Goal: Transaction & Acquisition: Purchase product/service

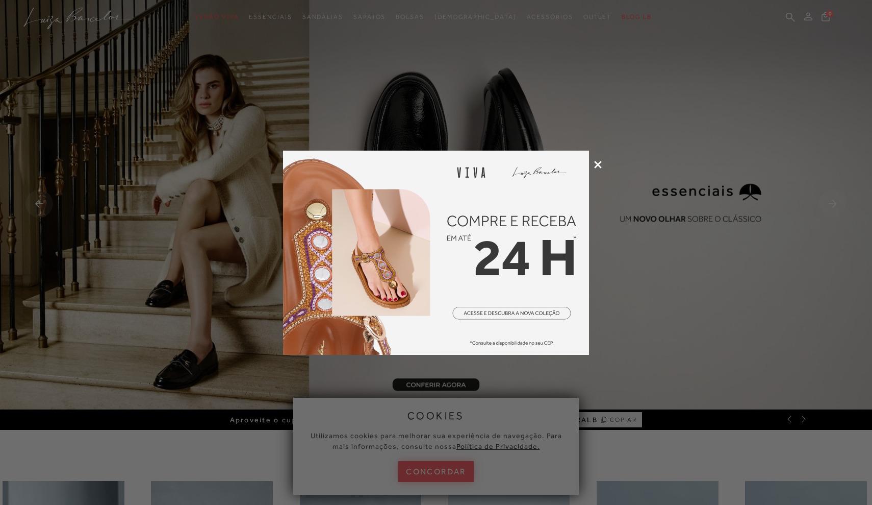
click at [599, 167] on icon at bounding box center [598, 165] width 8 height 8
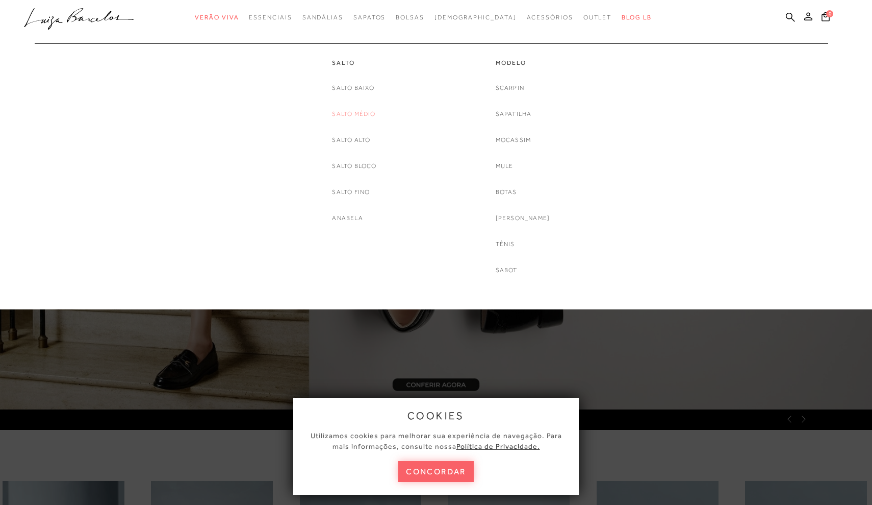
click at [371, 113] on link "Salto Médio" at bounding box center [353, 114] width 43 height 11
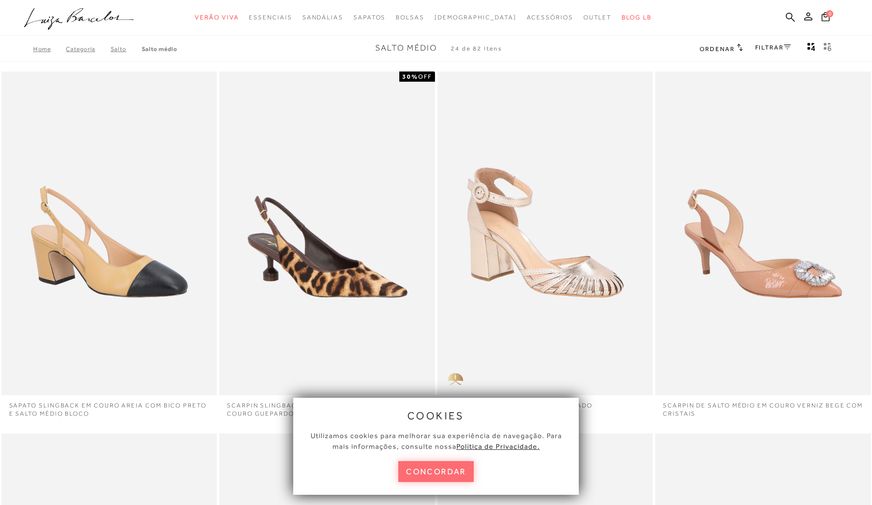
click at [451, 476] on button "concordar" at bounding box center [435, 471] width 75 height 21
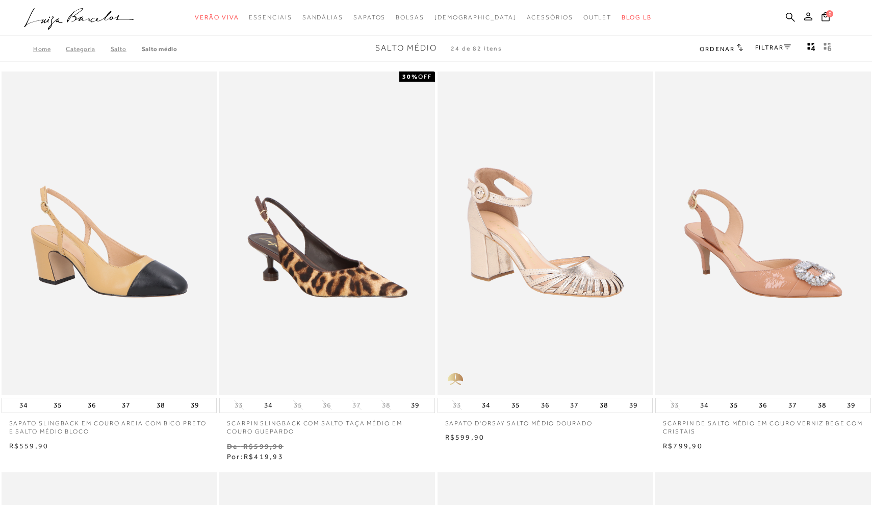
click at [766, 48] on link "FILTRAR" at bounding box center [773, 47] width 36 height 7
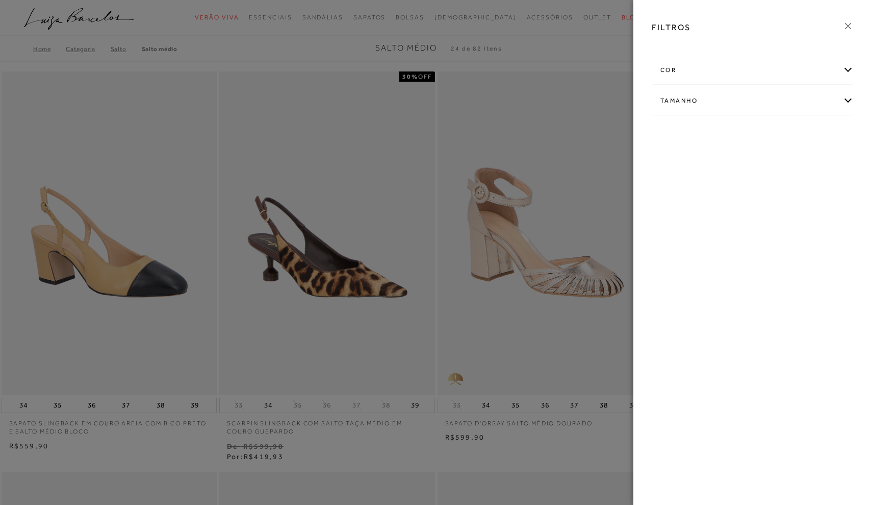
click at [749, 67] on div "cor" at bounding box center [752, 70] width 201 height 27
click at [817, 102] on span "BRANCO" at bounding box center [816, 103] width 34 height 8
click at [807, 102] on input "BRANCO" at bounding box center [802, 104] width 10 height 10
checkbox input "true"
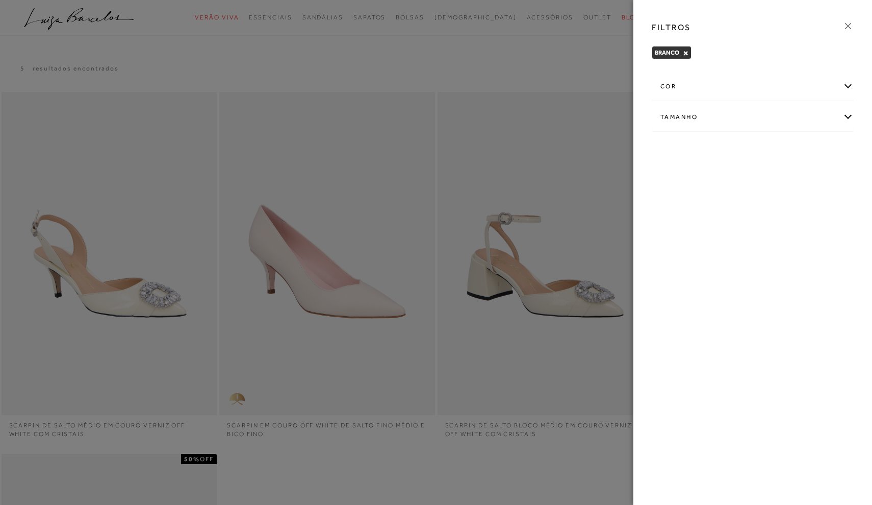
click at [763, 94] on div "cor" at bounding box center [752, 86] width 201 height 27
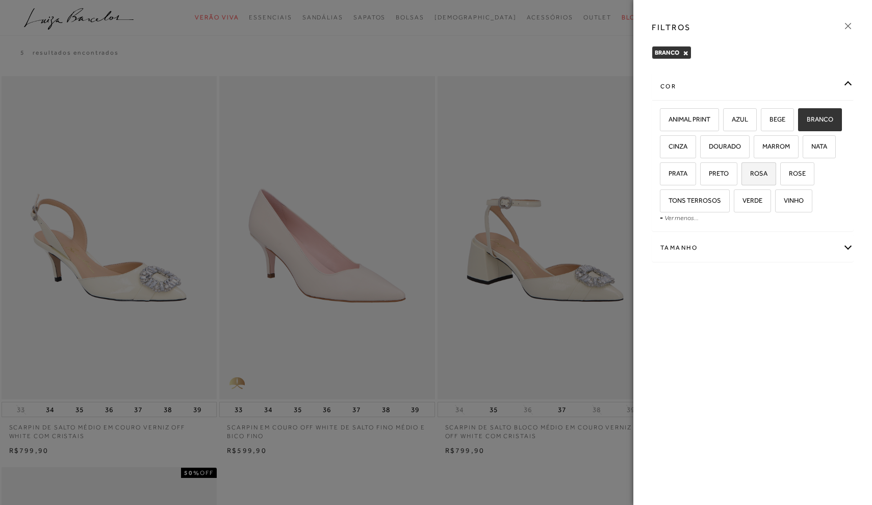
scroll to position [17, 0]
click at [553, 200] on div at bounding box center [436, 252] width 872 height 505
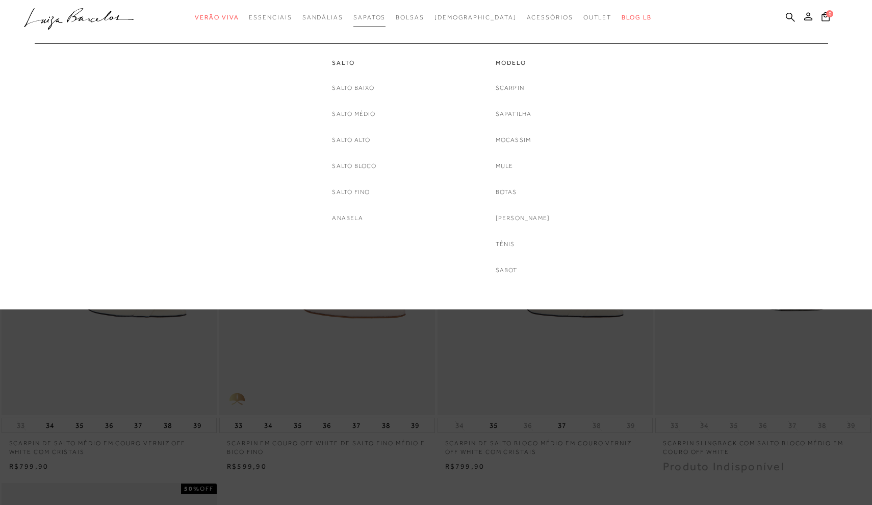
scroll to position [0, 0]
click at [351, 67] on div "Salto [GEOGRAPHIC_DATA] Salto Médio [GEOGRAPHIC_DATA] Salto Bloco [GEOGRAPHIC_D…" at bounding box center [354, 133] width 44 height 180
click at [344, 61] on link "Salto" at bounding box center [354, 63] width 44 height 9
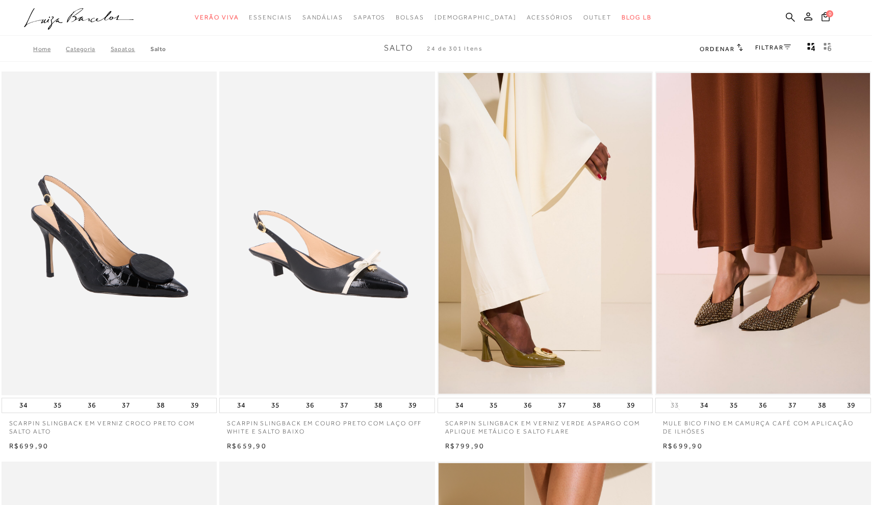
click at [784, 42] on div "FILTRAR" at bounding box center [773, 48] width 36 height 13
click at [783, 48] on link "FILTRAR" at bounding box center [773, 47] width 36 height 7
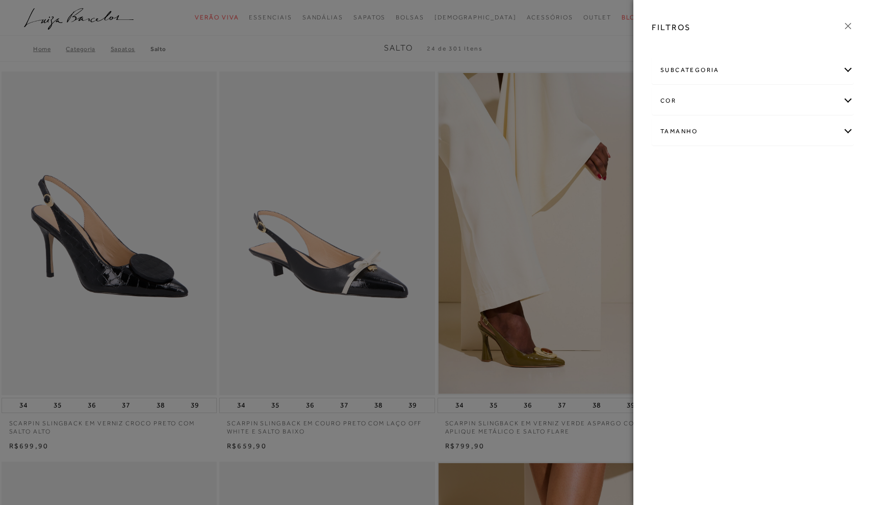
click at [845, 101] on div "cor" at bounding box center [752, 100] width 201 height 27
click at [817, 136] on span "BRANCO" at bounding box center [816, 134] width 34 height 8
click at [807, 136] on input "BRANCO" at bounding box center [802, 135] width 10 height 10
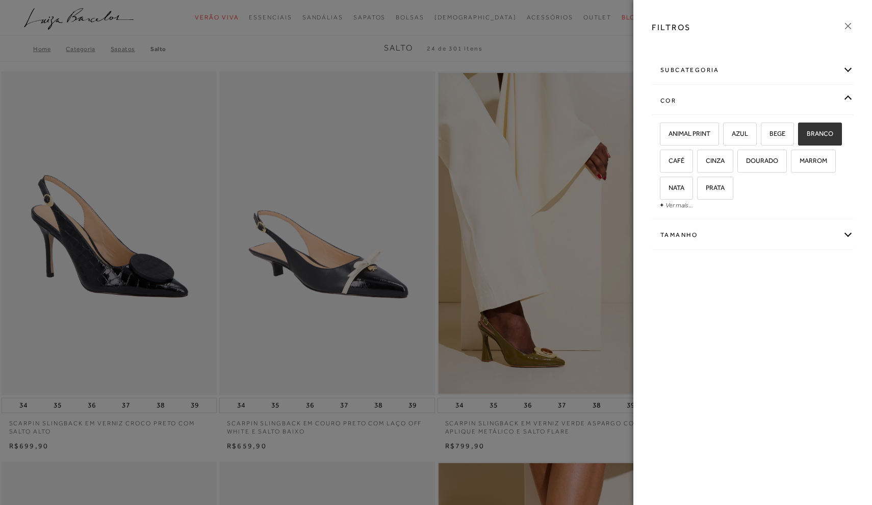
checkbox input "true"
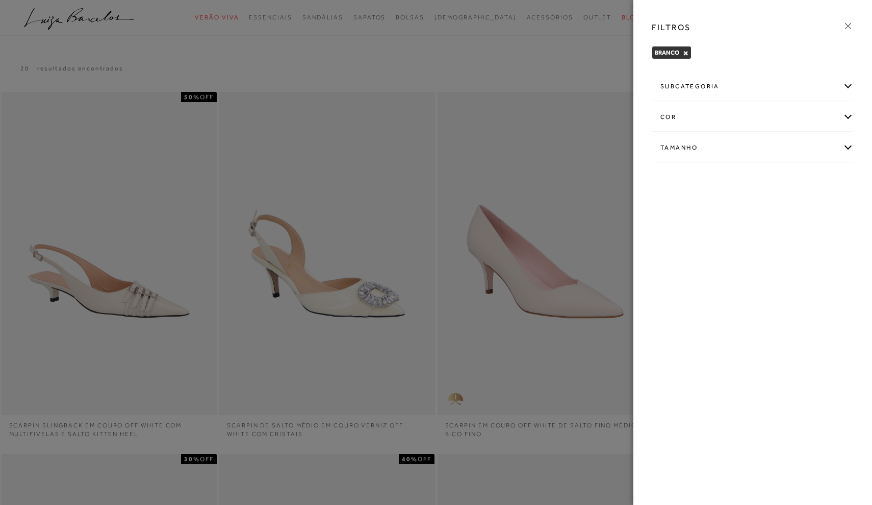
click at [556, 65] on div at bounding box center [436, 252] width 872 height 505
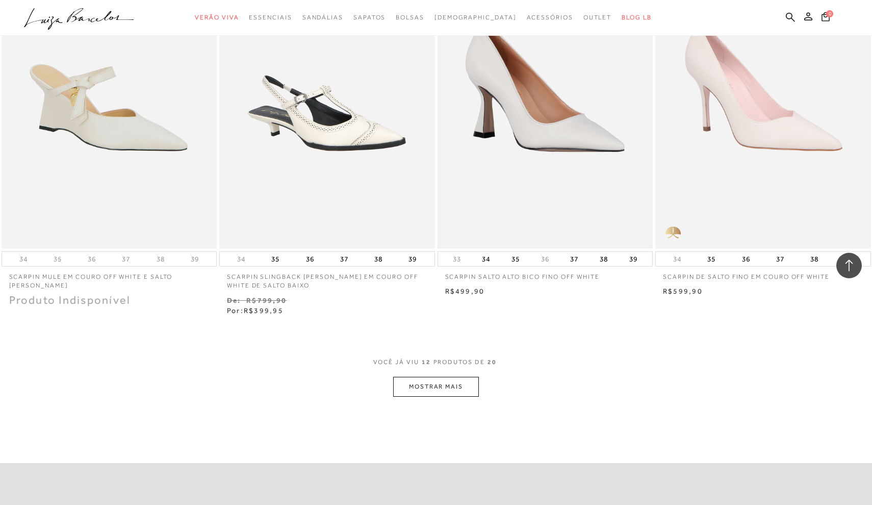
scroll to position [983, 0]
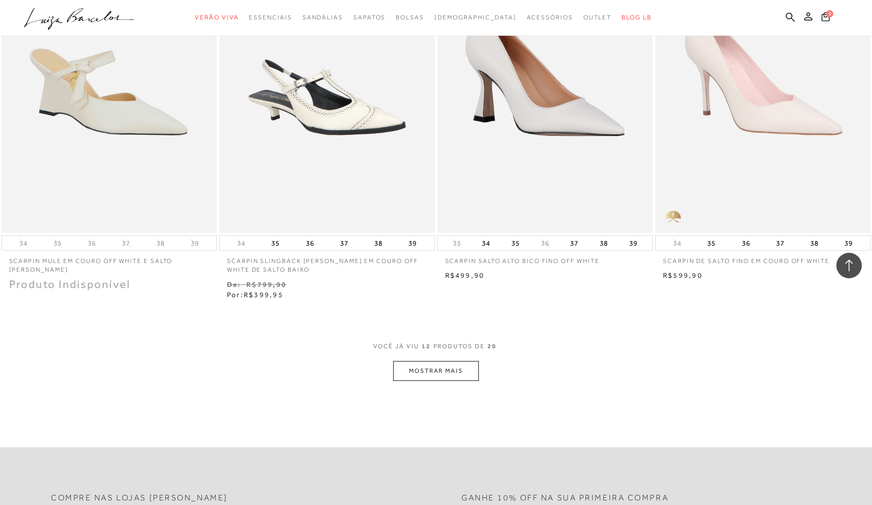
click at [456, 367] on button "MOSTRAR MAIS" at bounding box center [436, 371] width 86 height 20
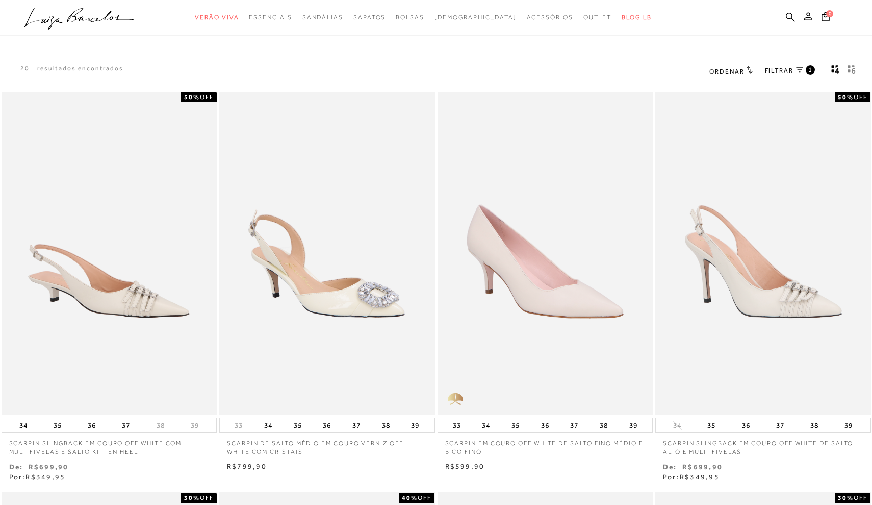
scroll to position [0, 0]
click at [802, 68] on icon at bounding box center [799, 69] width 7 height 5
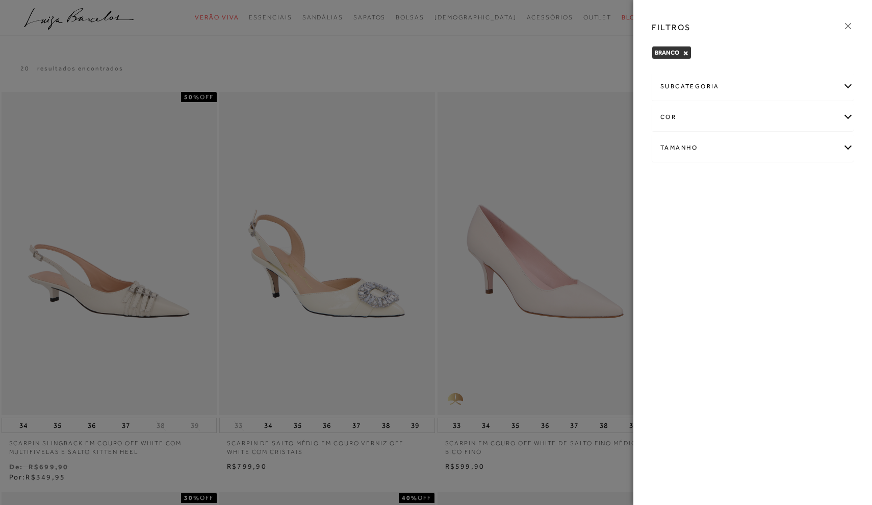
click at [853, 112] on div "cor" at bounding box center [752, 117] width 201 height 27
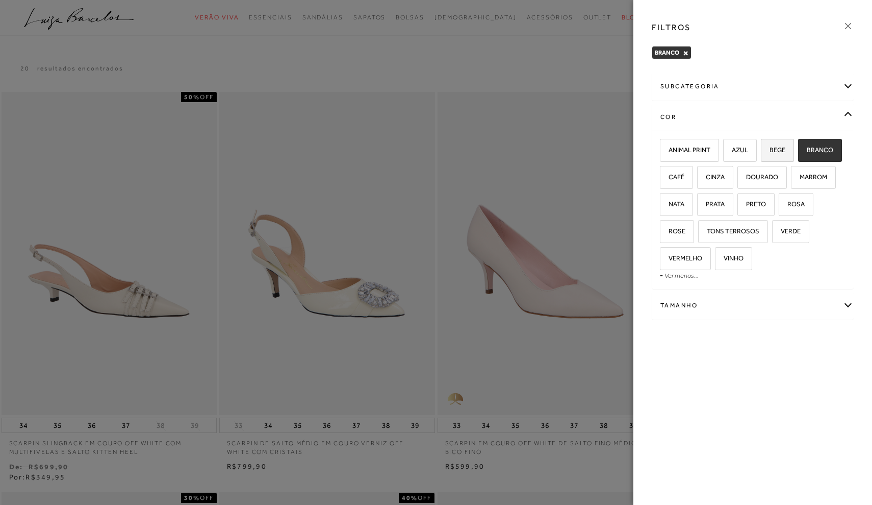
click at [777, 152] on span "BEGE" at bounding box center [773, 150] width 23 height 8
click at [770, 152] on input "BEGE" at bounding box center [765, 151] width 10 height 10
checkbox input "true"
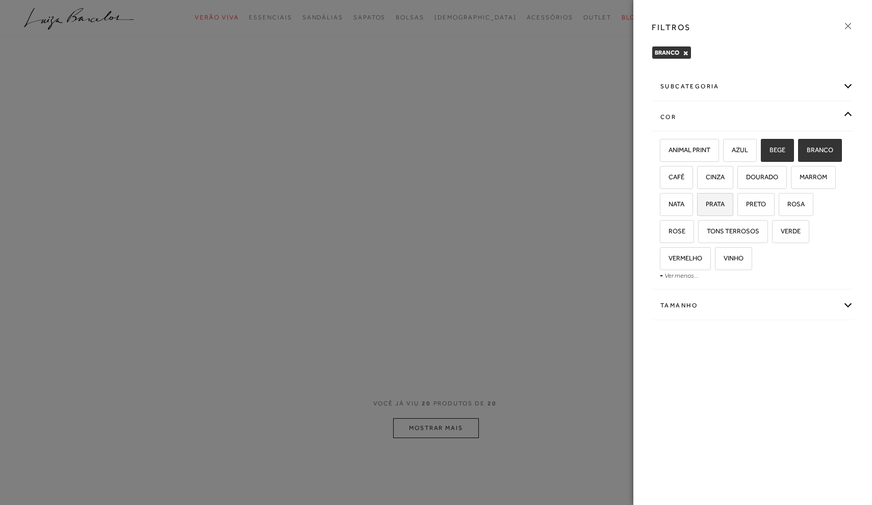
click at [715, 206] on span "PRATA" at bounding box center [711, 204] width 27 height 8
click at [706, 206] on input "PRATA" at bounding box center [701, 205] width 10 height 10
checkbox input "true"
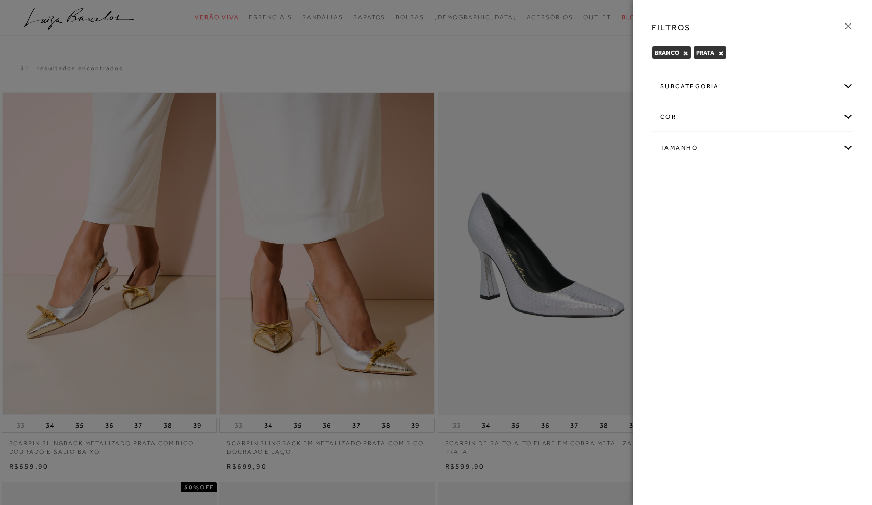
click at [843, 114] on div "cor" at bounding box center [752, 117] width 201 height 27
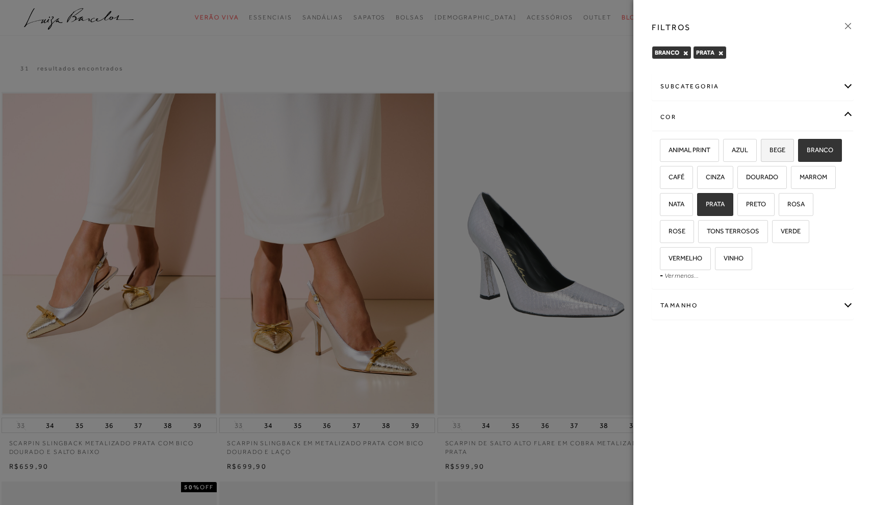
click at [771, 150] on span "BEGE" at bounding box center [773, 150] width 23 height 8
click at [770, 150] on input "BEGE" at bounding box center [765, 151] width 10 height 10
checkbox input "true"
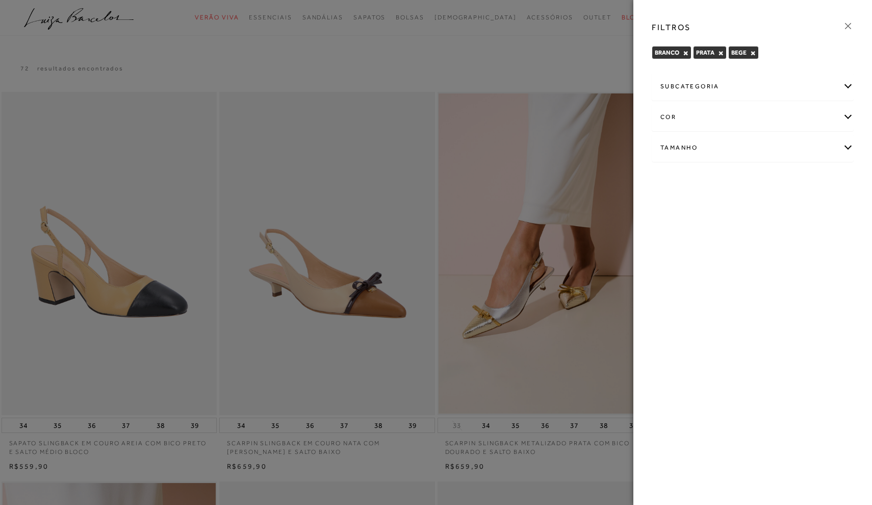
click at [687, 88] on div "subcategoria" at bounding box center [752, 86] width 201 height 27
click at [606, 83] on div at bounding box center [436, 252] width 872 height 505
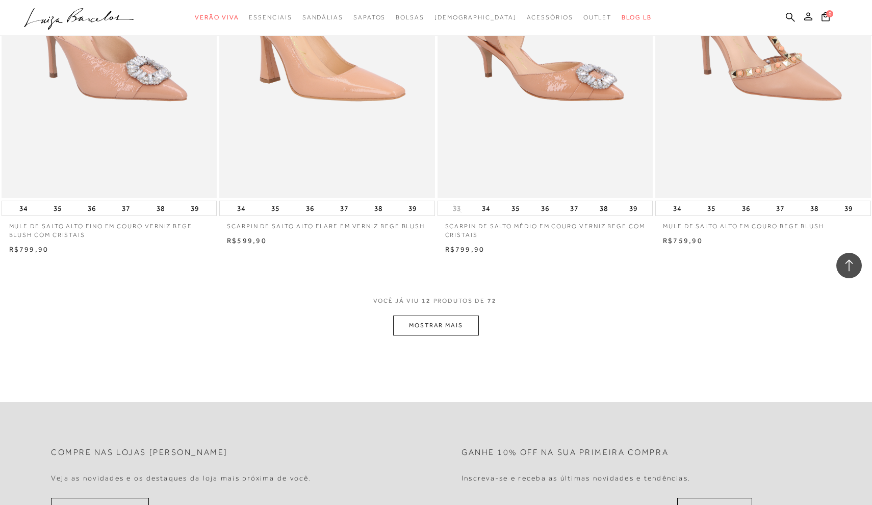
scroll to position [998, 0]
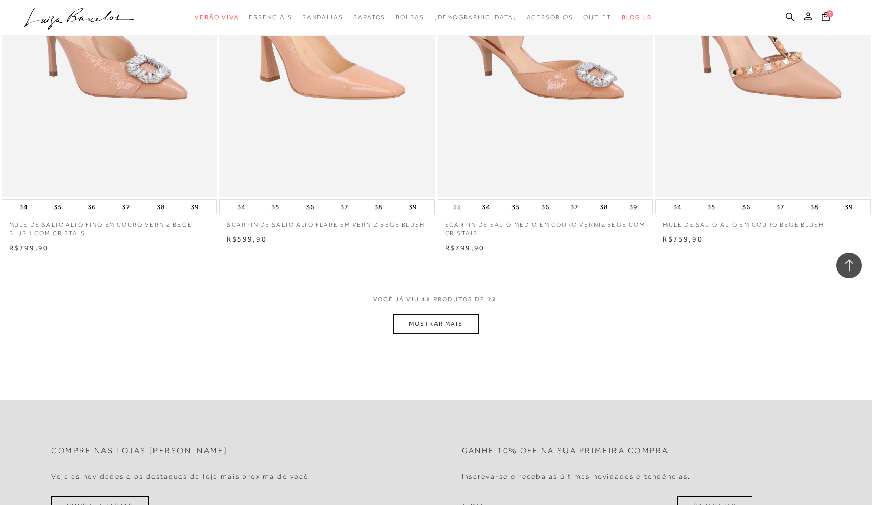
click at [467, 314] on button "MOSTRAR MAIS" at bounding box center [436, 324] width 86 height 20
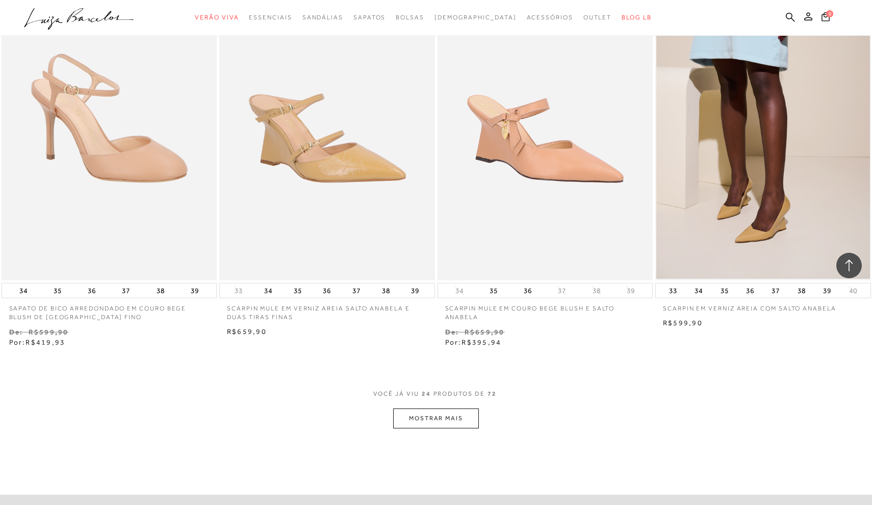
scroll to position [2097, 0]
click at [445, 414] on button "MOSTRAR MAIS" at bounding box center [436, 418] width 86 height 20
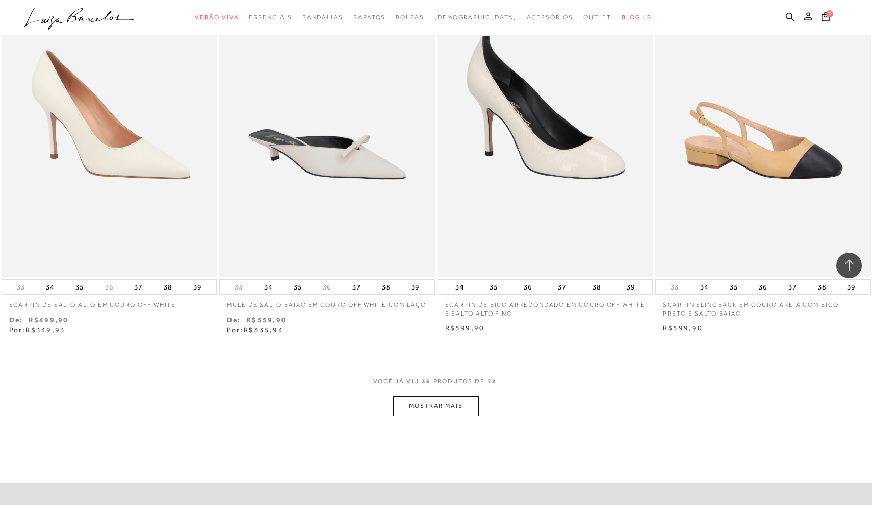
scroll to position [3294, 0]
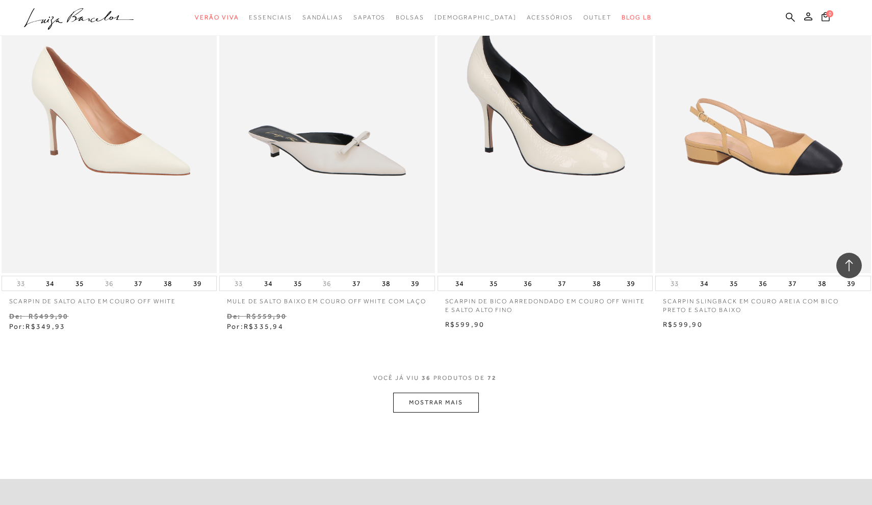
click at [454, 394] on button "MOSTRAR MAIS" at bounding box center [436, 402] width 86 height 20
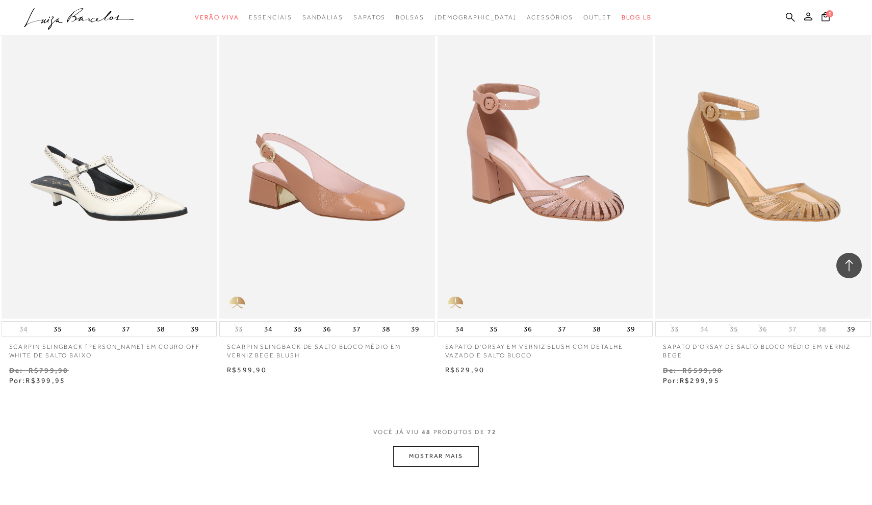
scroll to position [4431, 0]
click at [448, 456] on button "MOSTRAR MAIS" at bounding box center [436, 455] width 86 height 20
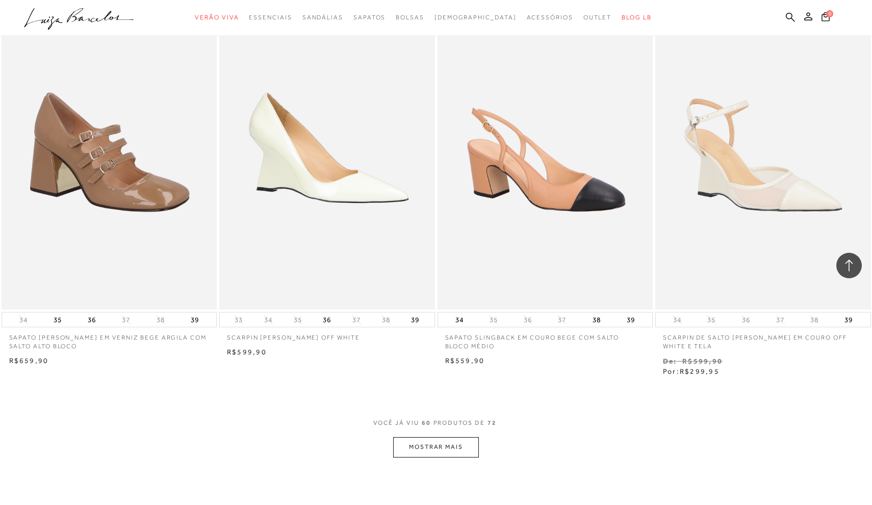
scroll to position [5648, 0]
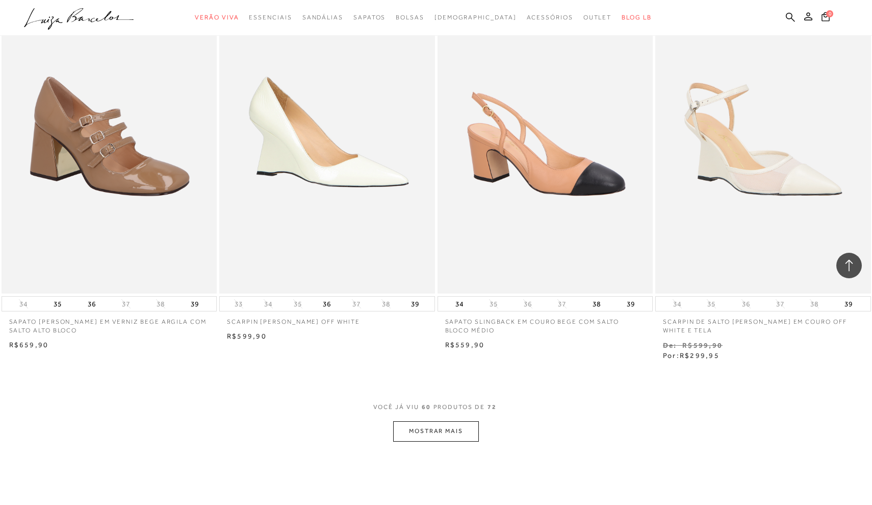
click at [447, 421] on button "MOSTRAR MAIS" at bounding box center [436, 431] width 86 height 20
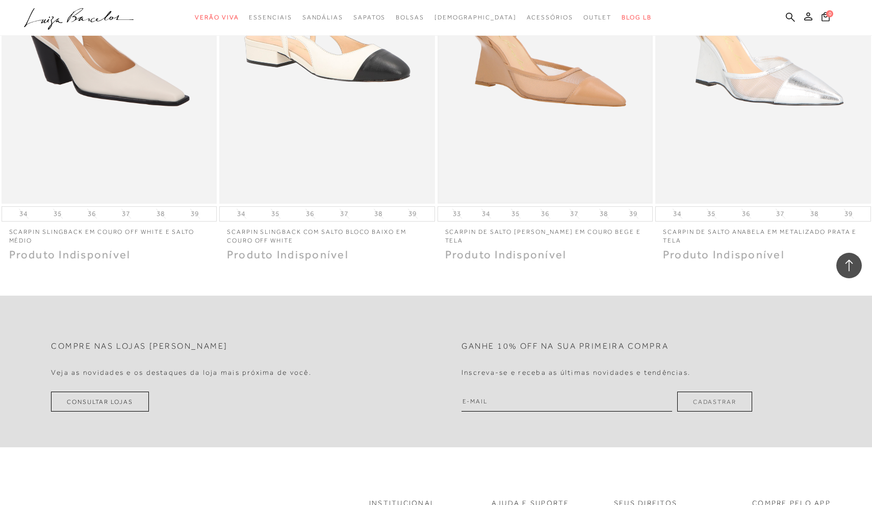
scroll to position [6955, 0]
